Goal: Task Accomplishment & Management: Complete application form

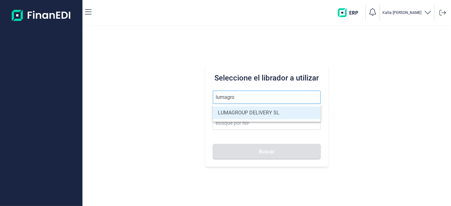
type input "LUMAGROUP DELIVERY SL"
type input "B86582939"
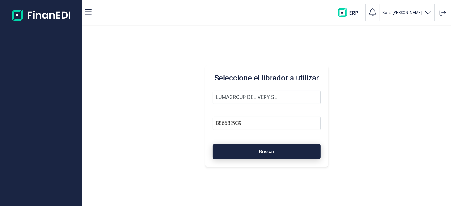
type input "LUMAGROUP DELIVERY SL"
click at [273, 149] on span "Buscar" at bounding box center [267, 151] width 16 height 5
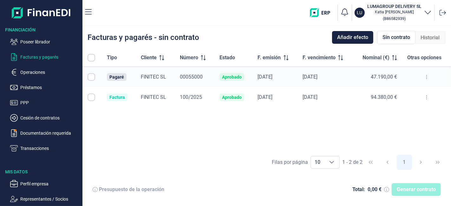
checkbox input "true"
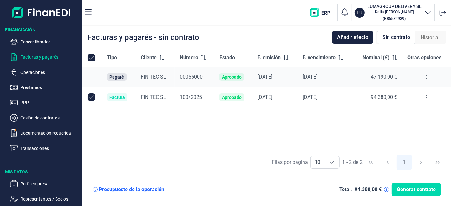
click at [105, 154] on div "Facturas y pagarés - sin contrato Añadir efecto Sin contrato Historial Tipo Cli…" at bounding box center [266, 116] width 368 height 180
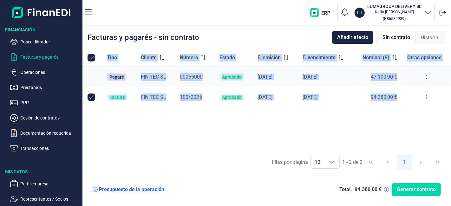
click at [427, 75] on icon at bounding box center [426, 77] width 1 height 5
click at [395, 93] on span "Ver detalle del pagaré" at bounding box center [396, 93] width 42 height 6
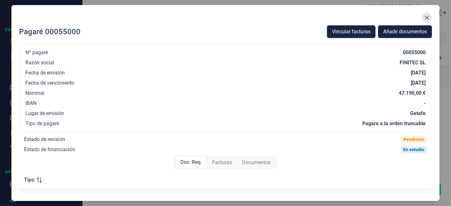
drag, startPoint x: 428, startPoint y: 12, endPoint x: 428, endPoint y: 16, distance: 3.8
click at [428, 13] on div "Pagaré 00055000 Vincular facturas Añadir documentos Nº pagaré 00055000 Razón so…" at bounding box center [225, 103] width 428 height 196
click at [427, 16] on icon "Close" at bounding box center [426, 17] width 5 height 5
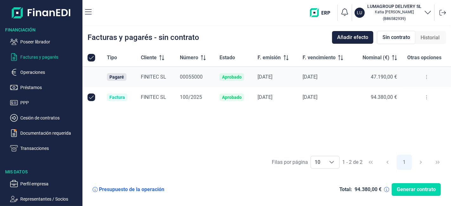
click at [93, 97] on input "Row Unselected null" at bounding box center [92, 98] width 8 height 8
checkbox input "false"
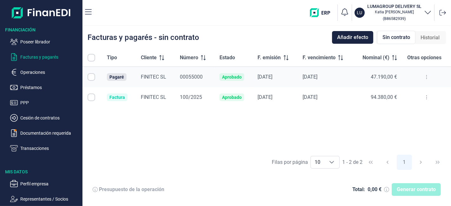
click at [94, 79] on input "Row Selected null" at bounding box center [92, 77] width 8 height 8
checkbox input "true"
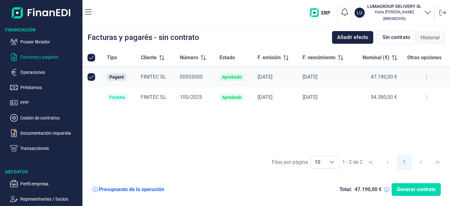
click at [402, 188] on span "Generar contrato" at bounding box center [416, 190] width 39 height 8
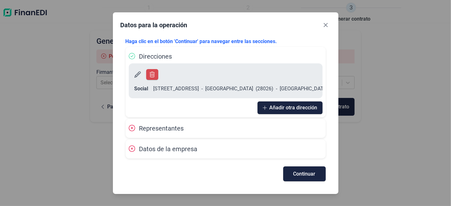
click at [300, 173] on span "Continuar" at bounding box center [304, 174] width 22 height 5
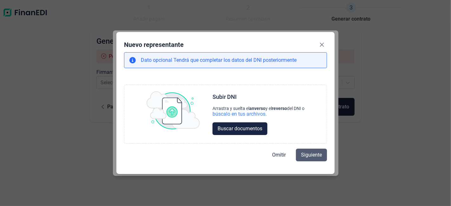
click at [320, 155] on span "Siguiente" at bounding box center [311, 155] width 21 height 8
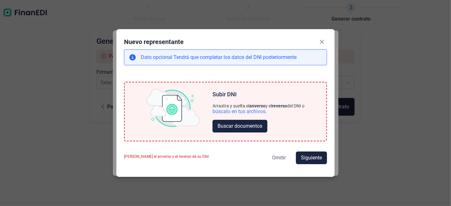
click at [282, 154] on span "Omitir" at bounding box center [279, 158] width 14 height 8
select select "ES"
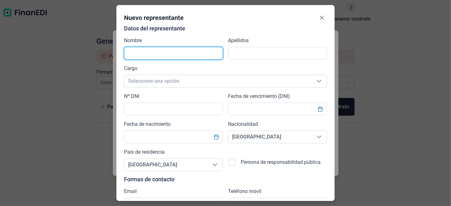
click at [175, 56] on input "text" at bounding box center [173, 53] width 99 height 13
type input "J"
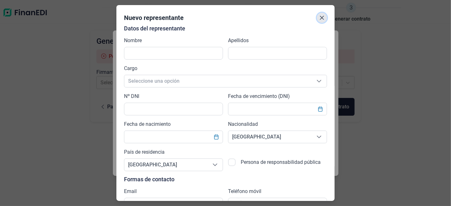
click at [323, 18] on button "Close" at bounding box center [322, 18] width 10 height 10
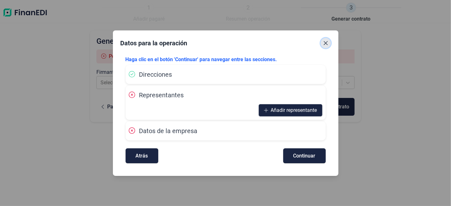
click at [326, 41] on icon "Close" at bounding box center [325, 43] width 5 height 5
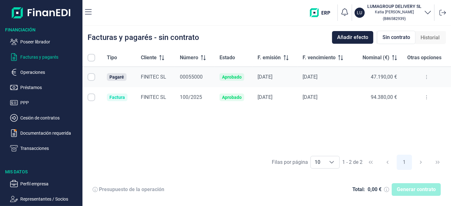
checkbox input "true"
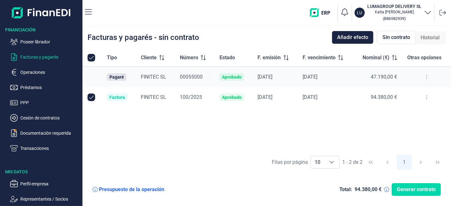
click at [87, 97] on td at bounding box center [91, 97] width 19 height 20
click at [89, 97] on input "Row Unselected null" at bounding box center [92, 98] width 8 height 8
checkbox input "false"
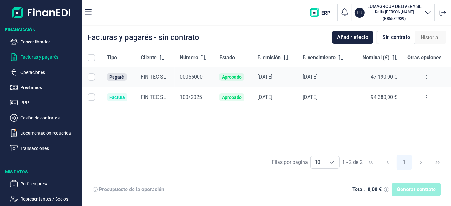
click at [90, 76] on input "Row Selected null" at bounding box center [92, 77] width 8 height 8
checkbox input "true"
